Goal: Task Accomplishment & Management: Use online tool/utility

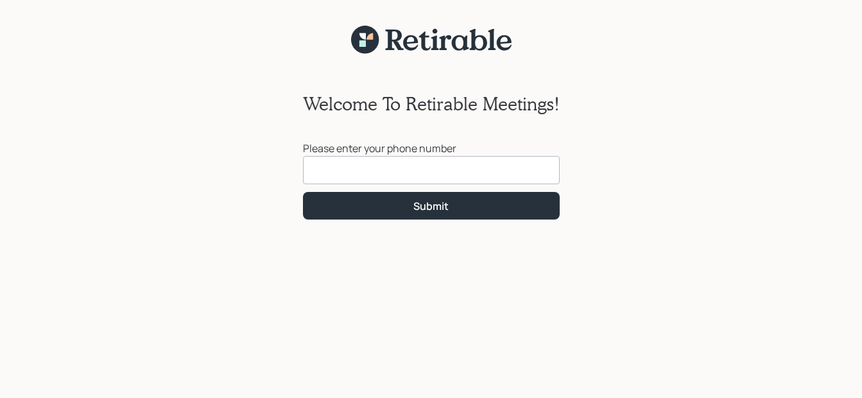
click at [375, 173] on input at bounding box center [431, 170] width 257 height 28
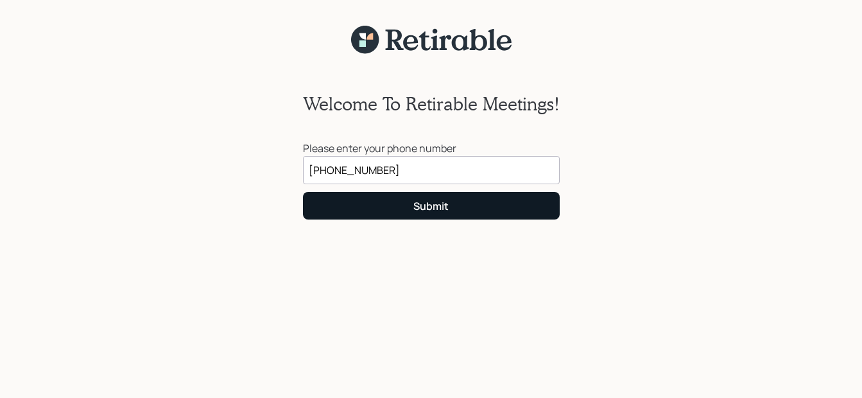
type input "[PHONE_NUMBER]"
click at [481, 211] on button "Submit" at bounding box center [431, 206] width 257 height 28
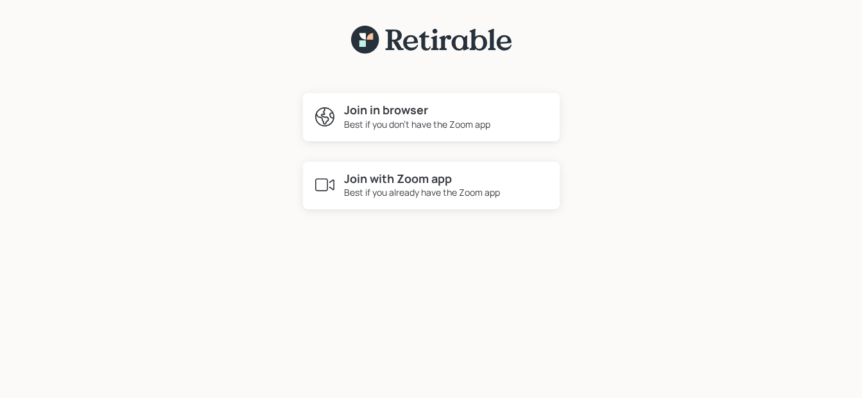
click at [406, 184] on h4 "Join with Zoom app" at bounding box center [422, 179] width 156 height 14
